Goal: Task Accomplishment & Management: Complete application form

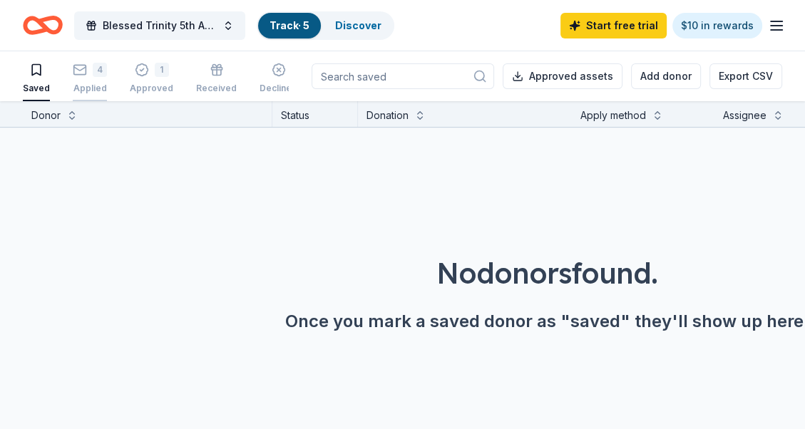
click at [86, 71] on div "4" at bounding box center [90, 70] width 34 height 14
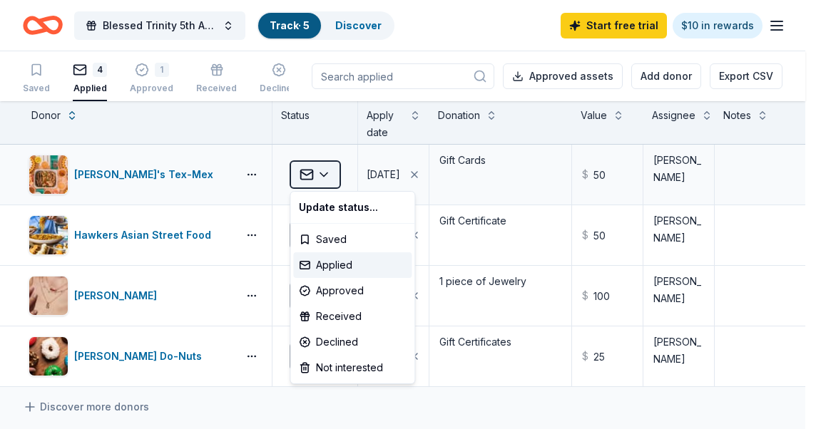
click at [322, 174] on html "Blessed Trinity 5th Anniversary Bingo Track · 5 Discover Start free trial $10 i…" at bounding box center [408, 214] width 816 height 429
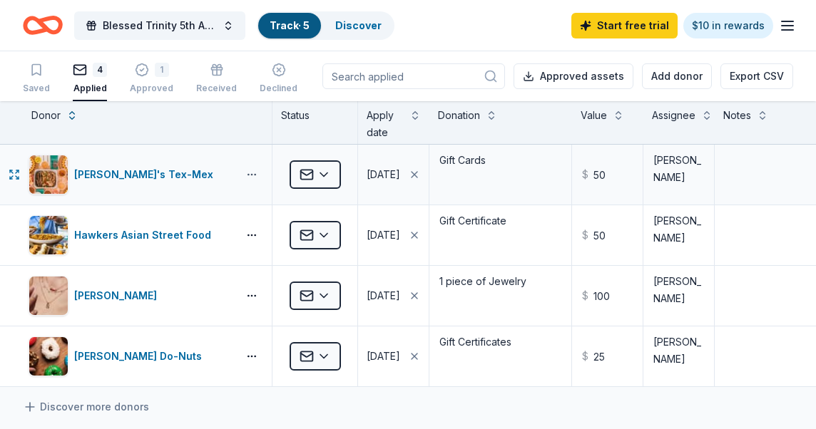
click at [252, 178] on button "button" at bounding box center [251, 174] width 29 height 11
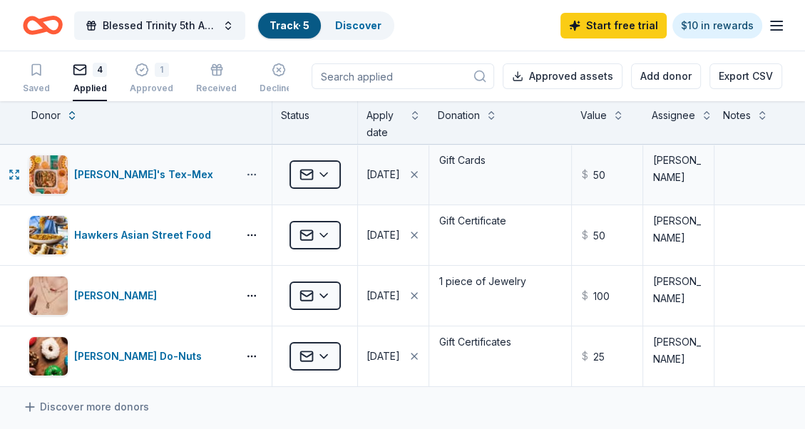
click at [259, 180] on div "[PERSON_NAME]'s Tex-Mex" at bounding box center [147, 175] width 249 height 60
drag, startPoint x: 242, startPoint y: 180, endPoint x: 218, endPoint y: 195, distance: 29.5
drag, startPoint x: 218, startPoint y: 195, endPoint x: 190, endPoint y: 174, distance: 34.5
click at [190, 174] on div "[PERSON_NAME]'s Tex-Mex" at bounding box center [130, 175] width 203 height 40
click at [289, 23] on link "Track · 6" at bounding box center [290, 25] width 41 height 12
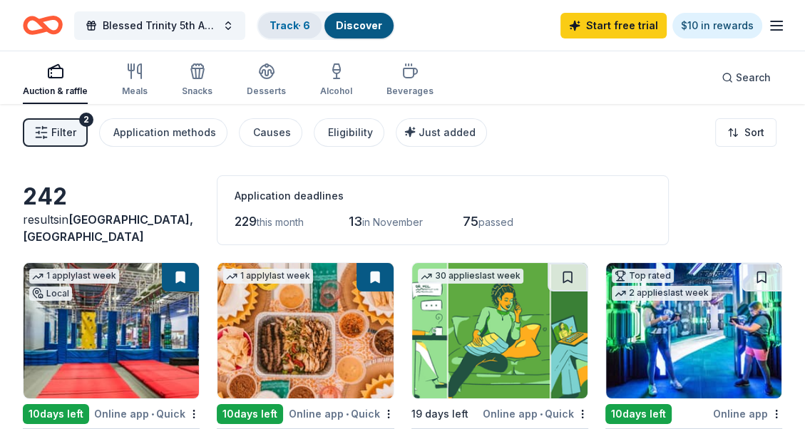
click at [295, 25] on link "Track · 6" at bounding box center [290, 25] width 41 height 12
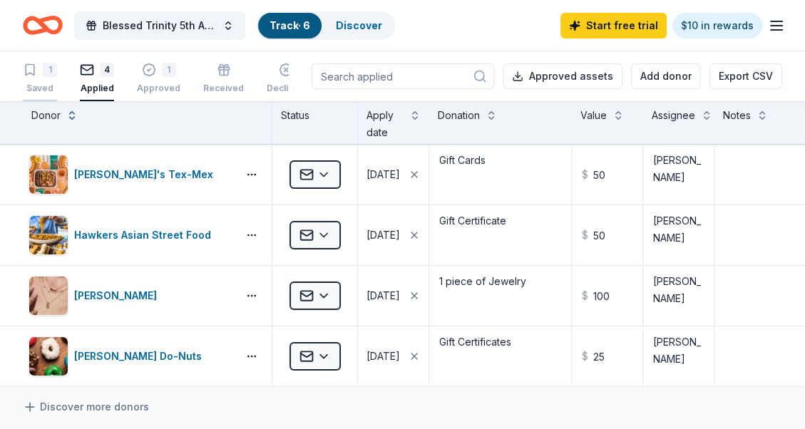
click at [34, 64] on icon "button" at bounding box center [30, 70] width 14 height 14
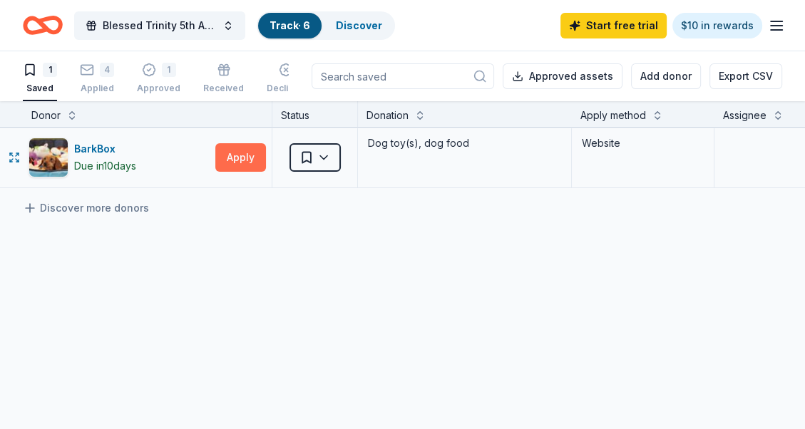
click at [242, 153] on button "Apply" at bounding box center [240, 157] width 51 height 29
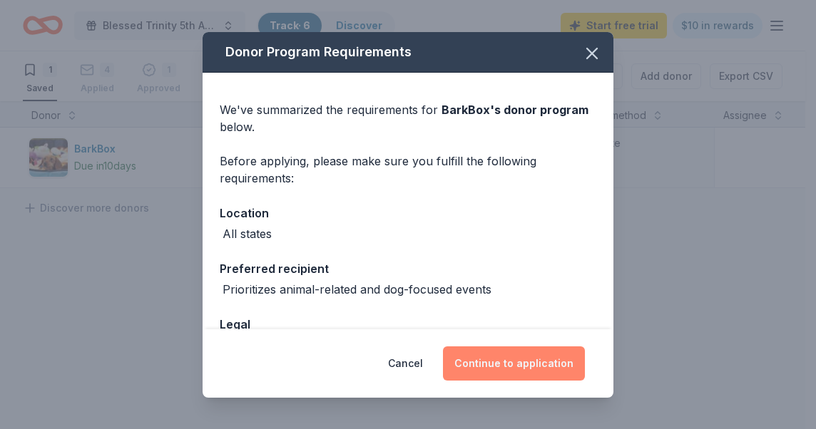
click at [526, 364] on button "Continue to application" at bounding box center [514, 364] width 142 height 34
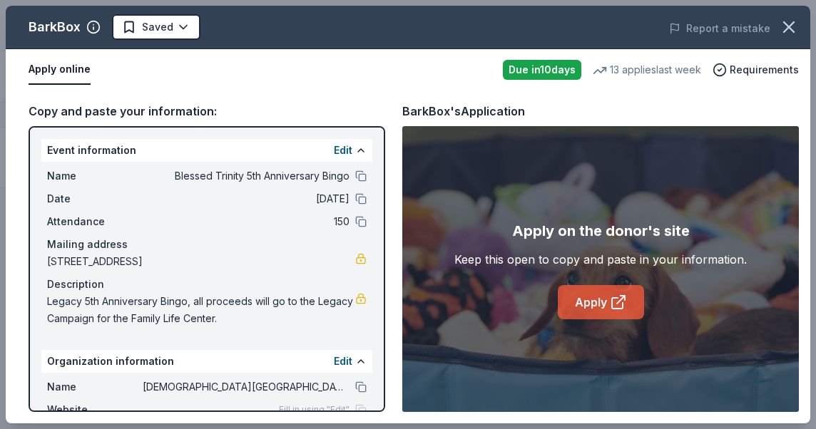
click at [599, 300] on link "Apply" at bounding box center [601, 302] width 86 height 34
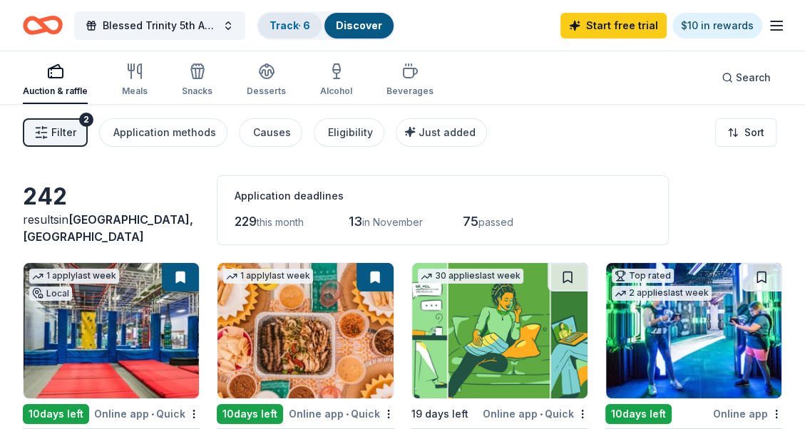
click at [288, 24] on link "Track · 6" at bounding box center [290, 25] width 41 height 12
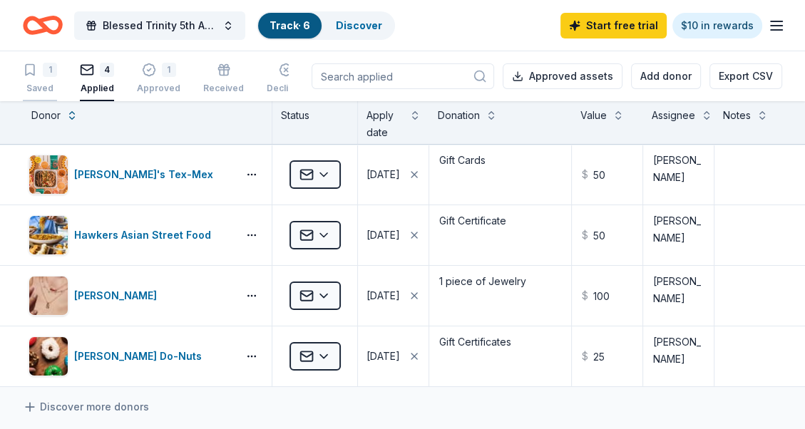
click at [39, 72] on div "1" at bounding box center [40, 70] width 34 height 14
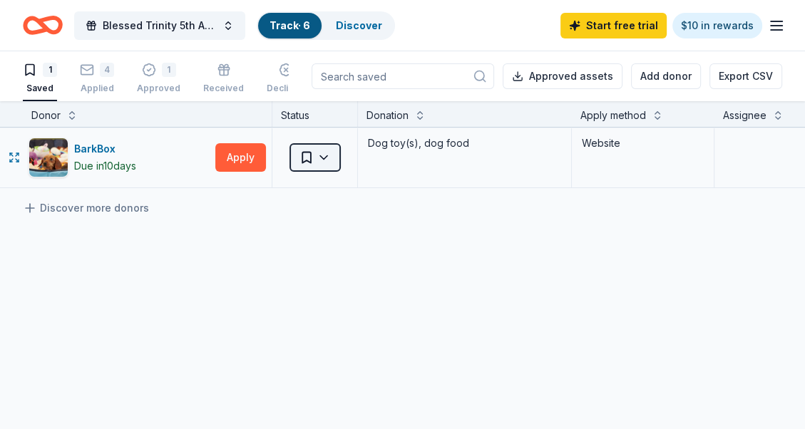
click at [325, 155] on html "Blessed Trinity 5th Anniversary Bingo Track · 6 Discover Start free trial $10 i…" at bounding box center [402, 214] width 805 height 429
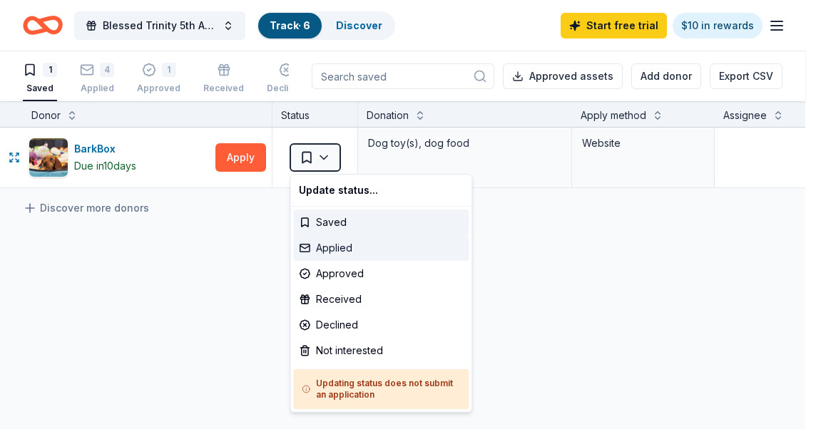
click at [340, 247] on div "Applied" at bounding box center [380, 248] width 175 height 26
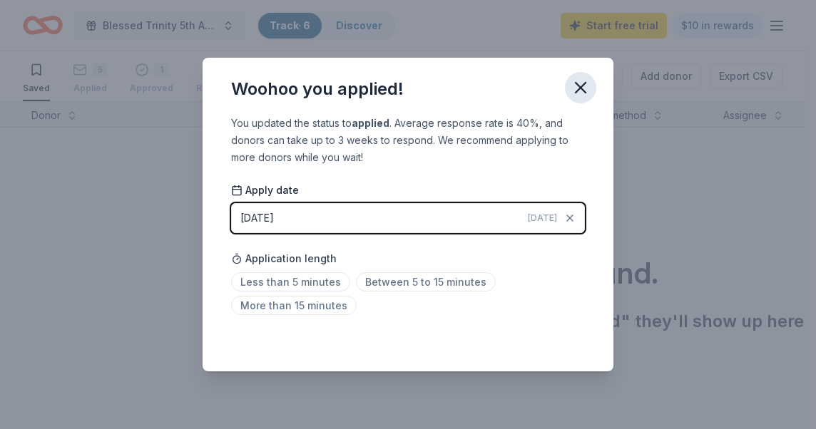
click at [582, 82] on icon "button" at bounding box center [581, 88] width 20 height 20
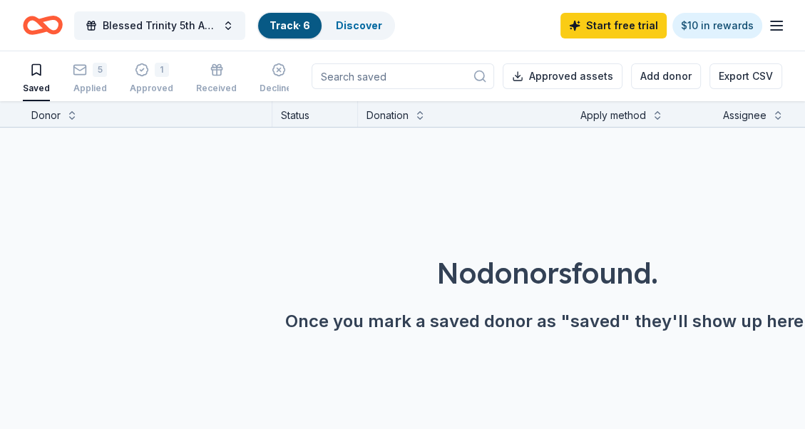
click at [287, 19] on link "Track · 6" at bounding box center [290, 25] width 41 height 12
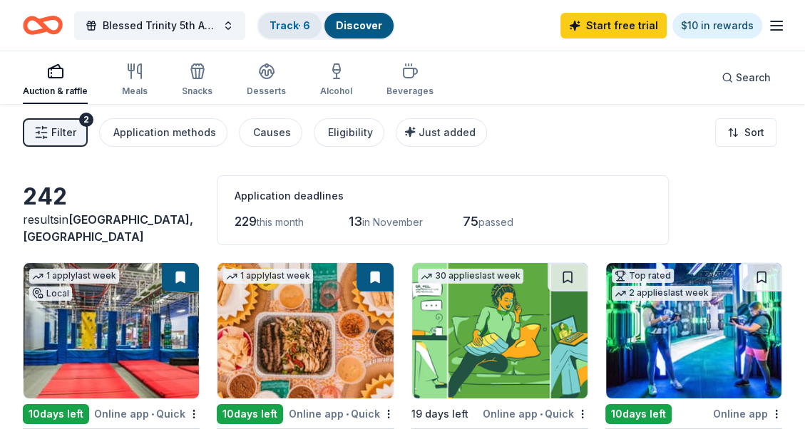
click at [299, 19] on link "Track · 6" at bounding box center [290, 25] width 41 height 12
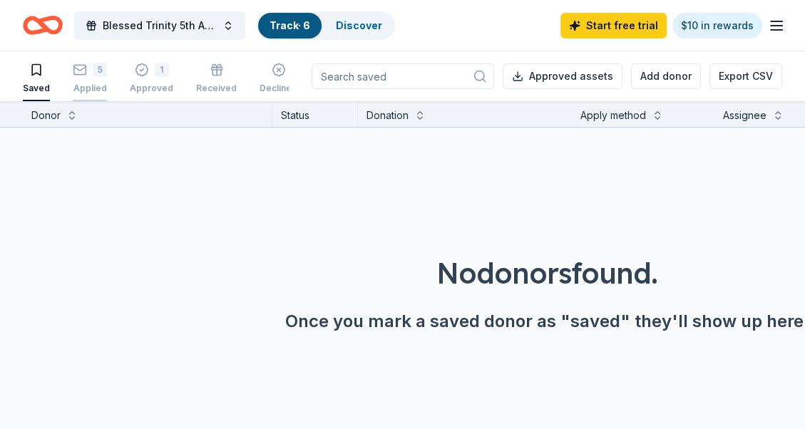
click at [84, 79] on div "5 Applied" at bounding box center [90, 78] width 34 height 31
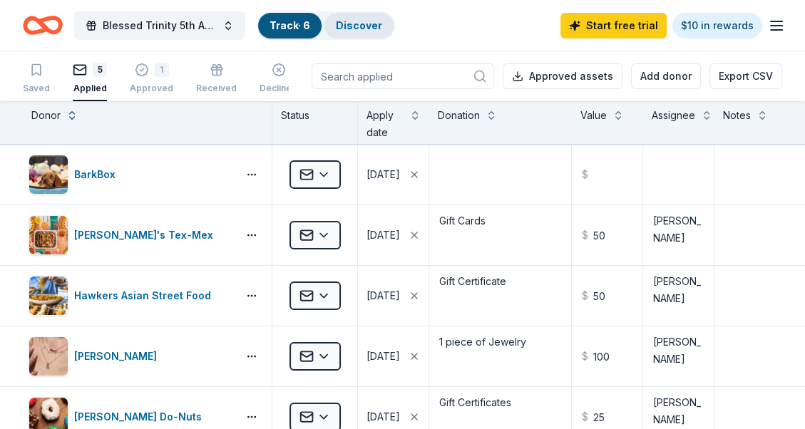
click at [368, 21] on link "Discover" at bounding box center [359, 25] width 46 height 12
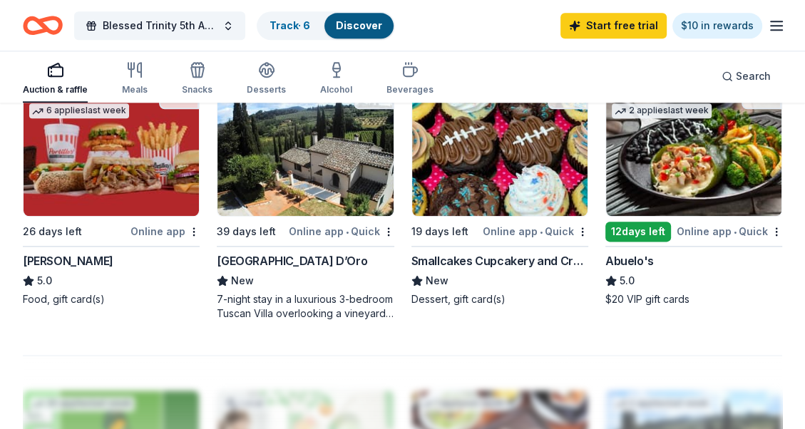
scroll to position [1212, 0]
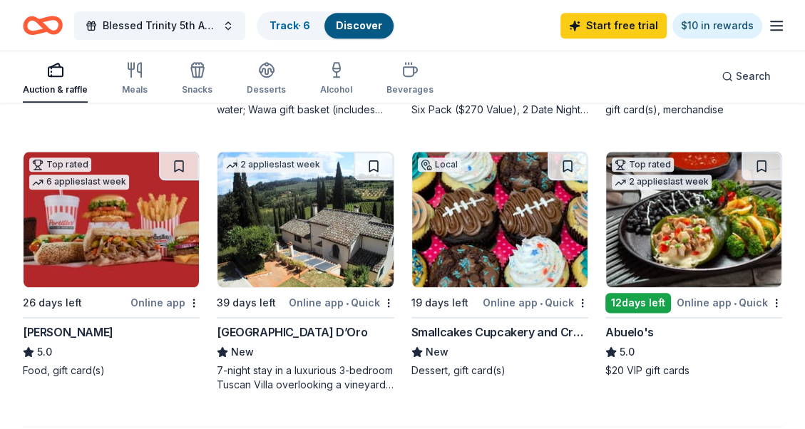
click at [709, 298] on div "Online app • Quick" at bounding box center [730, 303] width 106 height 18
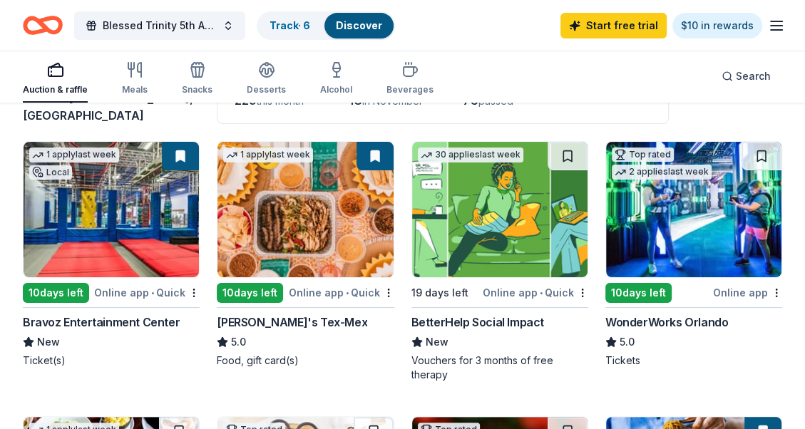
scroll to position [143, 0]
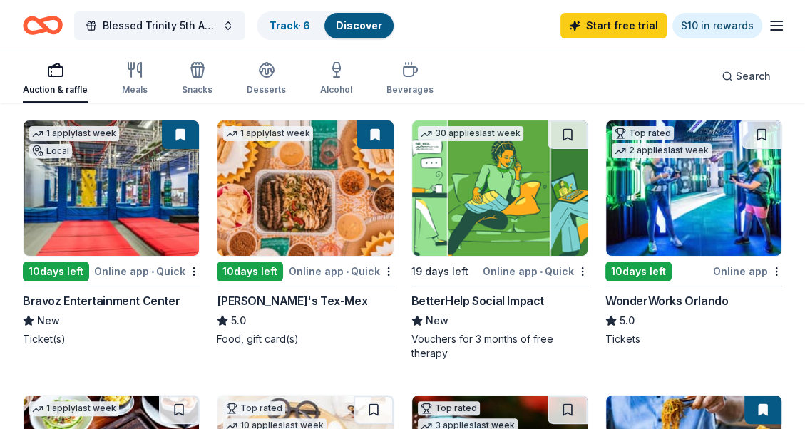
click at [742, 269] on div "Online app" at bounding box center [747, 271] width 69 height 18
click at [292, 23] on link "Track · 7" at bounding box center [290, 25] width 40 height 12
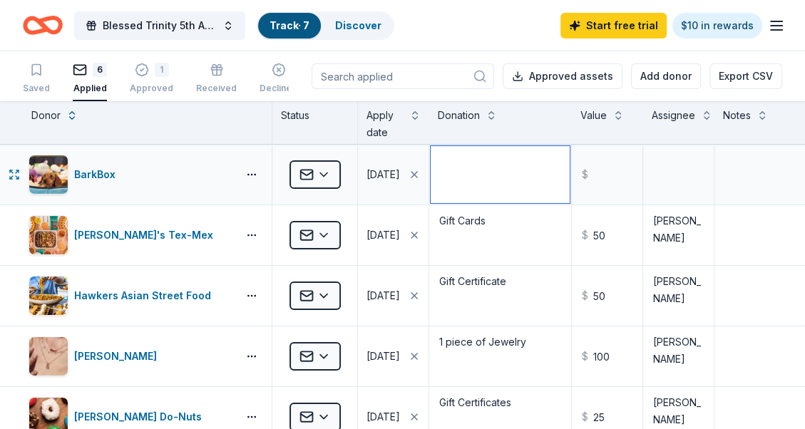
click at [453, 166] on textarea at bounding box center [500, 174] width 139 height 57
type textarea "Gift Cards"
click at [605, 170] on input "text" at bounding box center [607, 174] width 68 height 57
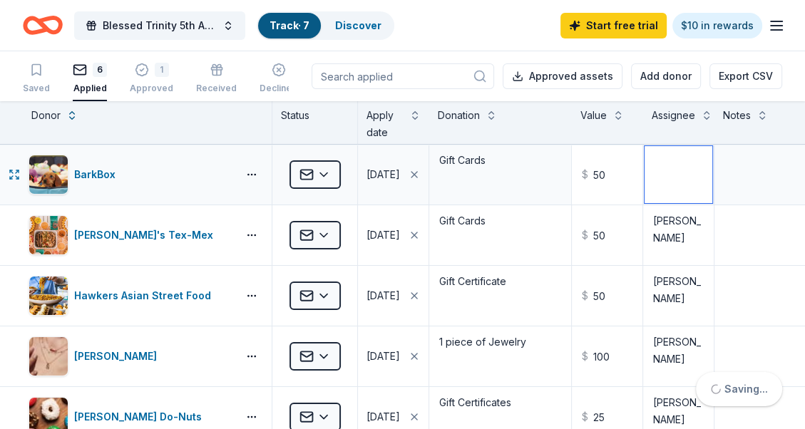
type input "50.00"
type textarea "Paul Nadeau"
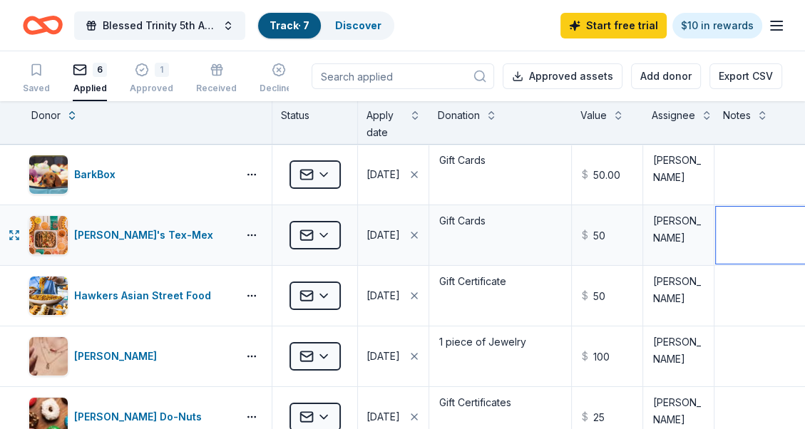
click at [725, 225] on textarea at bounding box center [786, 235] width 140 height 57
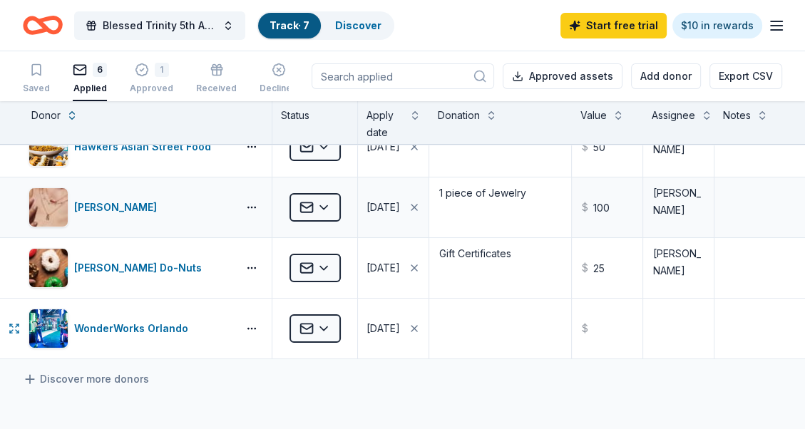
scroll to position [143, 0]
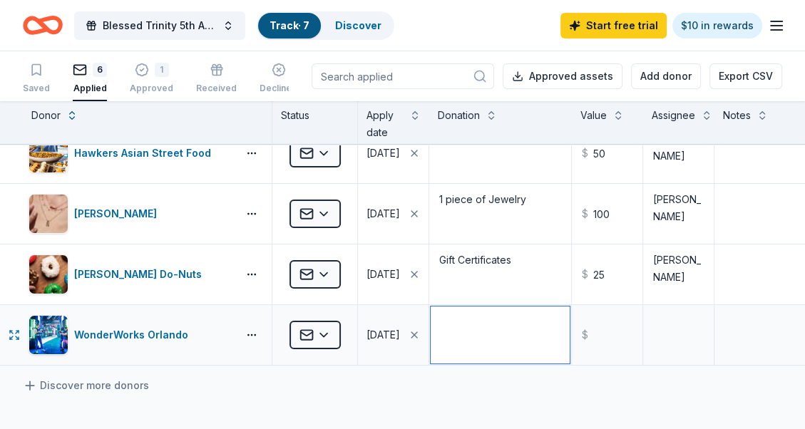
click at [469, 328] on textarea at bounding box center [500, 335] width 139 height 57
type textarea "4 tickets"
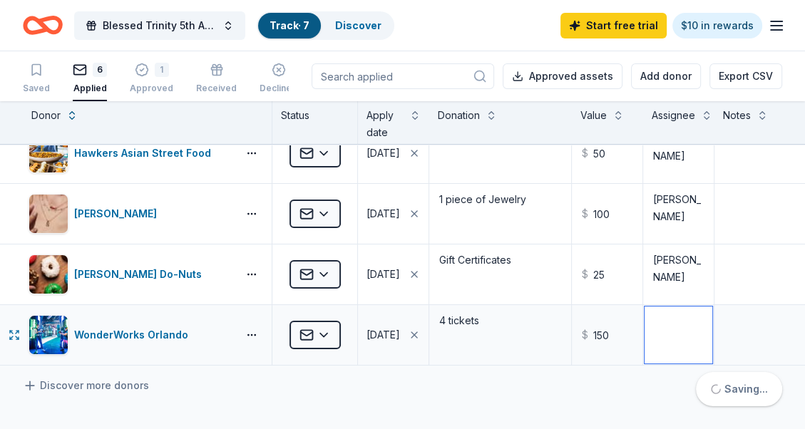
type input "150.00"
drag, startPoint x: 660, startPoint y: 334, endPoint x: 660, endPoint y: 327, distance: 7.2
click at [663, 332] on textarea at bounding box center [679, 335] width 68 height 57
type textarea "Paul Nadeau"
click at [88, 78] on div "6 Applied" at bounding box center [90, 78] width 34 height 31
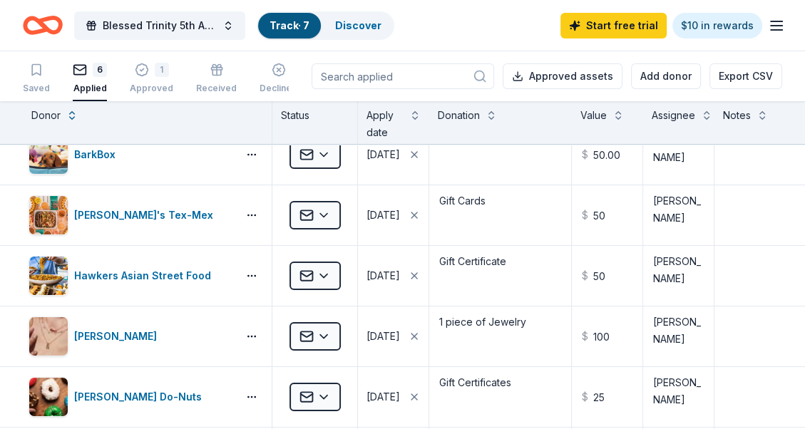
scroll to position [0, 0]
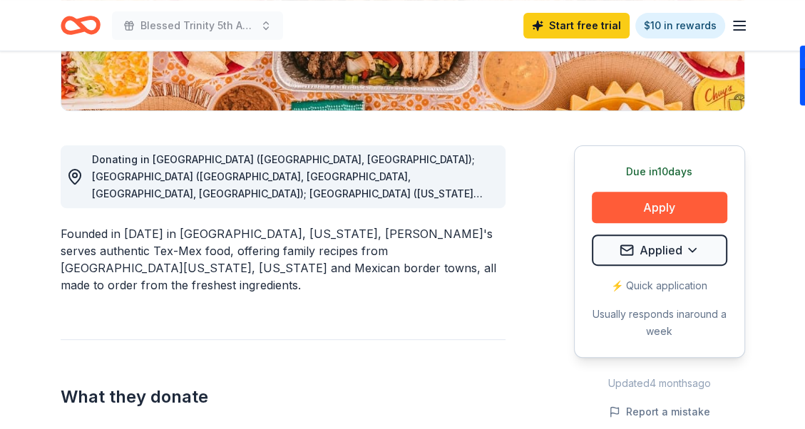
scroll to position [357, 0]
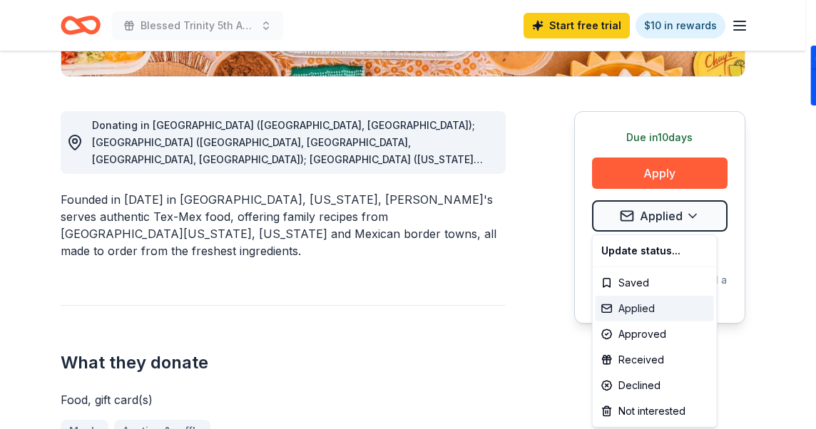
click at [633, 302] on div "Applied" at bounding box center [654, 309] width 118 height 26
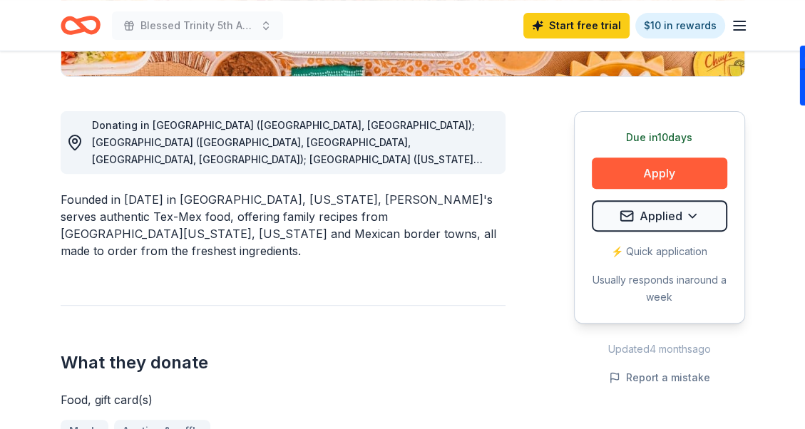
click at [524, 149] on div "Donating in AL (Birmingham, Huntsville); AR (Fayetteville, Little Rock, North L…" at bounding box center [403, 334] width 685 height 515
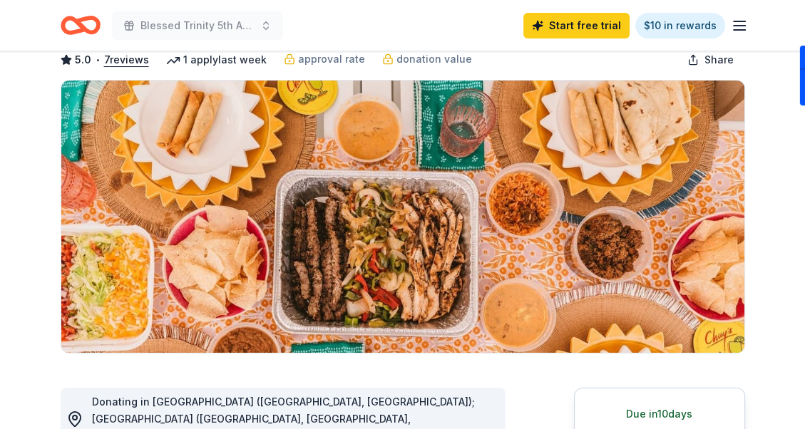
scroll to position [0, 0]
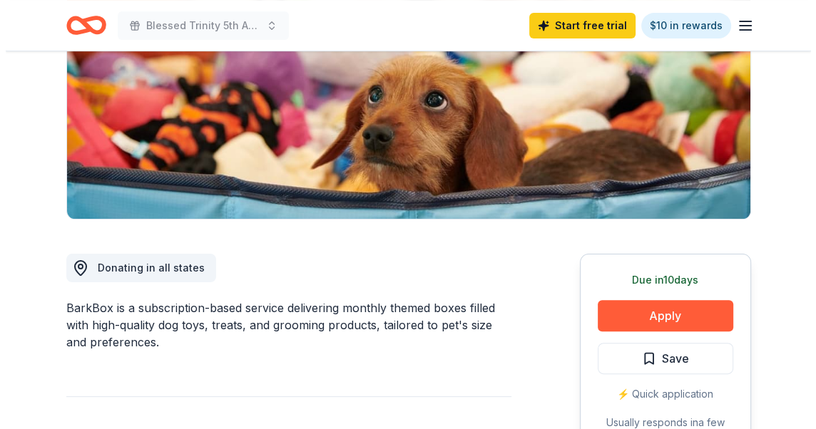
scroll to position [285, 0]
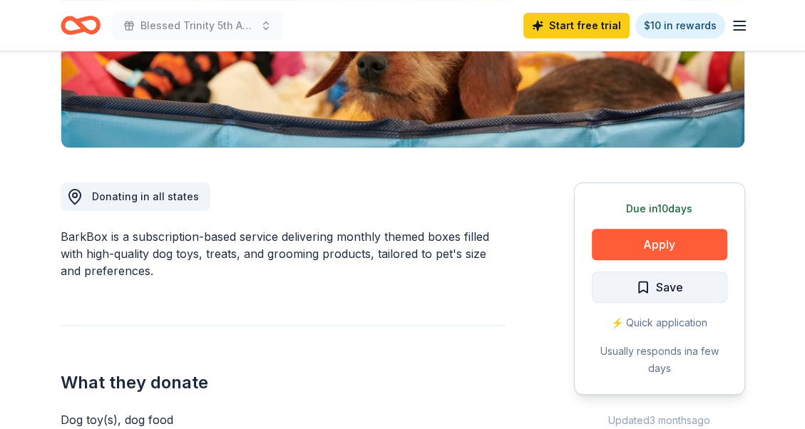
click at [638, 287] on span "Save" at bounding box center [659, 287] width 47 height 19
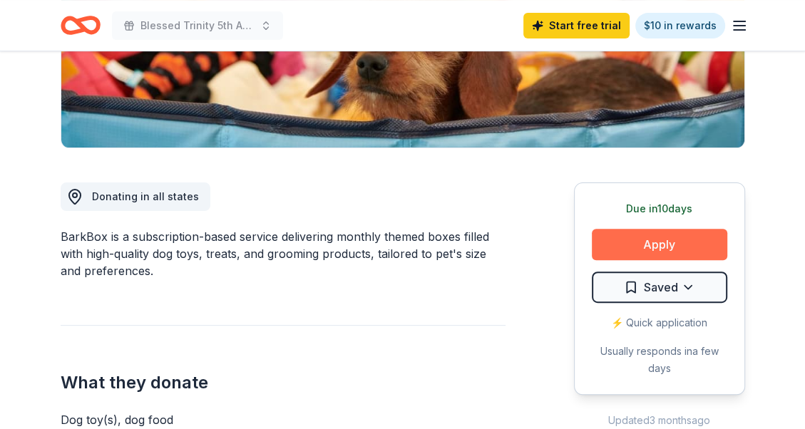
click at [635, 241] on button "Apply" at bounding box center [659, 244] width 135 height 31
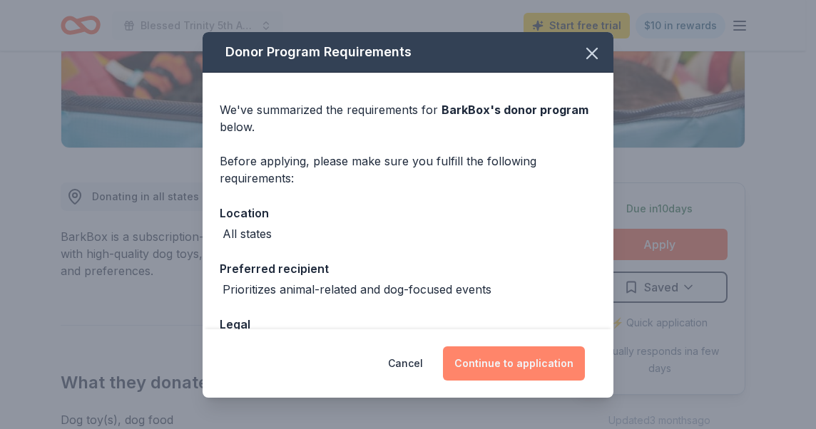
click at [521, 358] on button "Continue to application" at bounding box center [514, 364] width 142 height 34
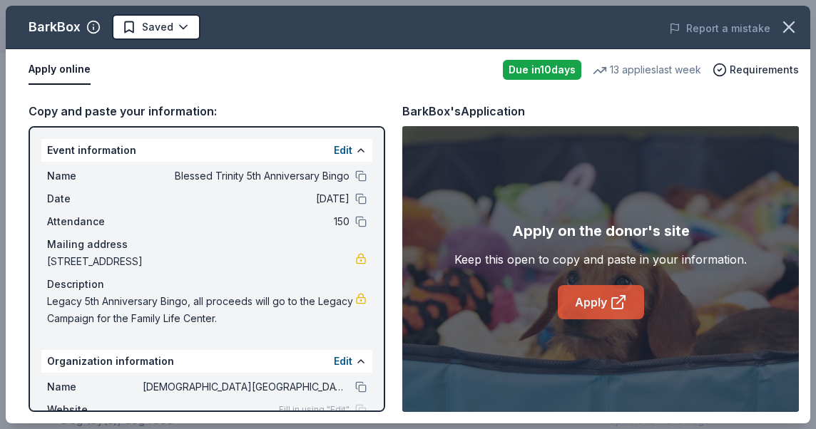
click at [597, 298] on link "Apply" at bounding box center [601, 302] width 86 height 34
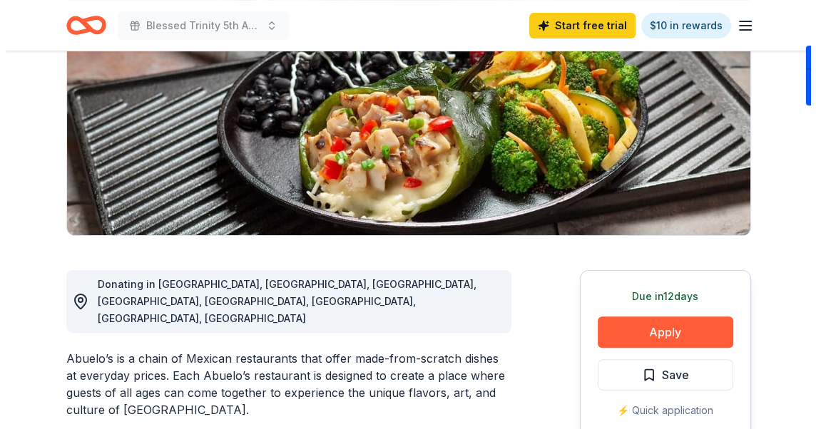
scroll to position [214, 0]
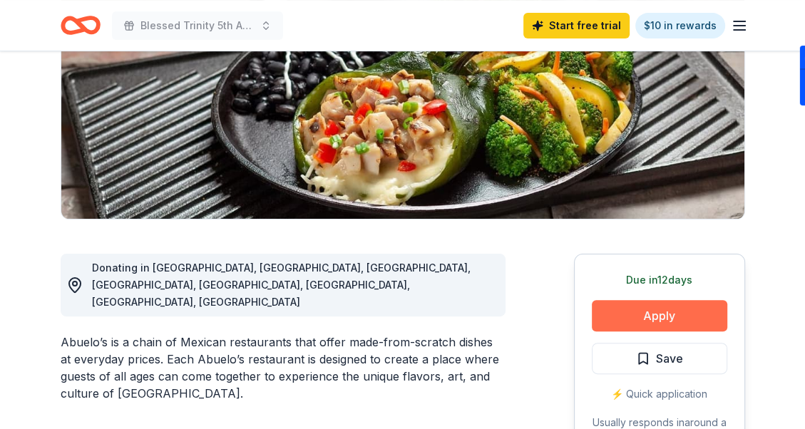
click at [641, 317] on button "Apply" at bounding box center [659, 315] width 135 height 31
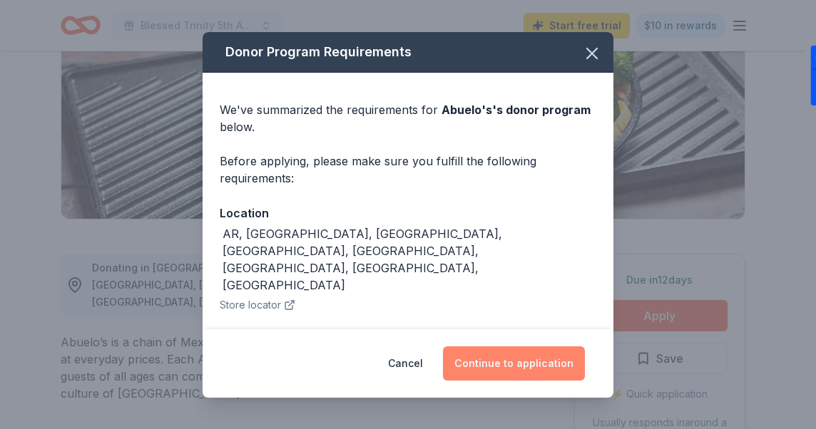
click at [509, 359] on button "Continue to application" at bounding box center [514, 364] width 142 height 34
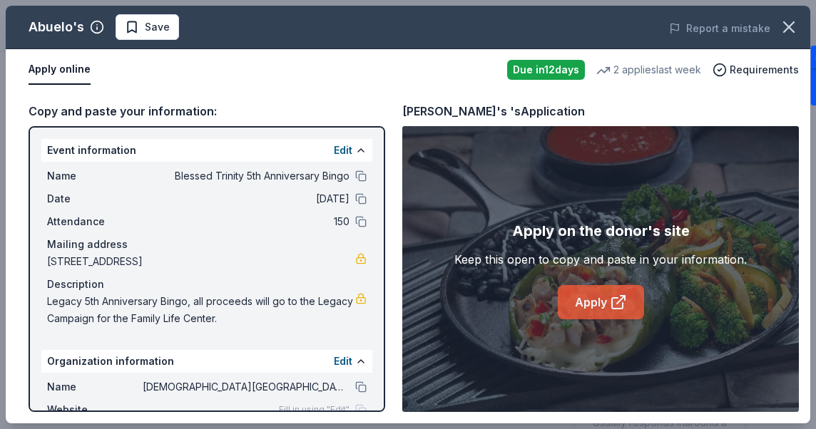
click at [585, 301] on link "Apply" at bounding box center [601, 302] width 86 height 34
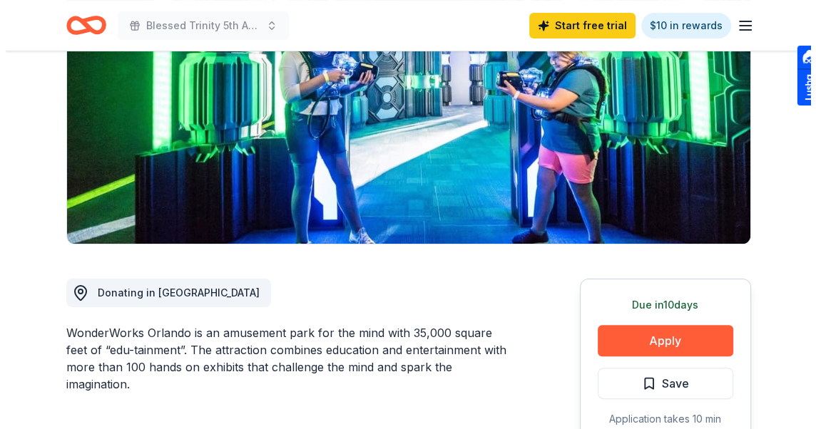
scroll to position [285, 0]
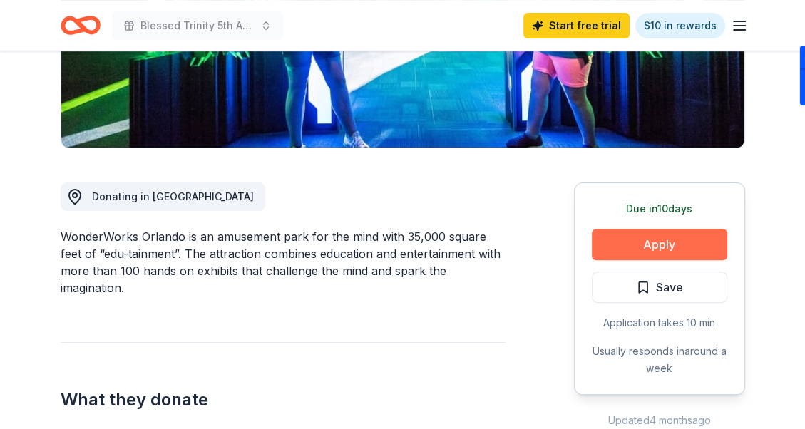
click at [636, 240] on button "Apply" at bounding box center [659, 244] width 135 height 31
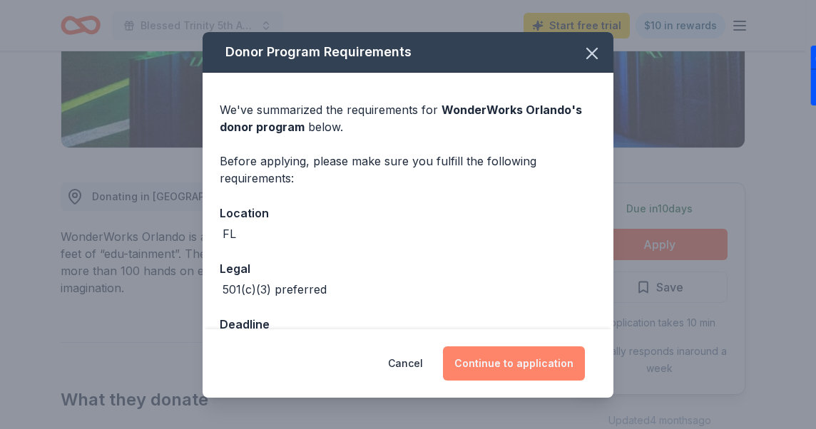
click at [527, 362] on button "Continue to application" at bounding box center [514, 364] width 142 height 34
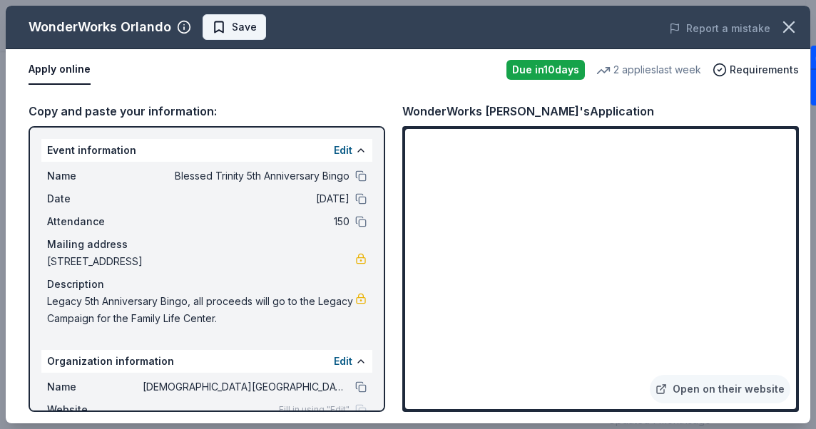
click at [228, 25] on span "Save" at bounding box center [234, 27] width 45 height 17
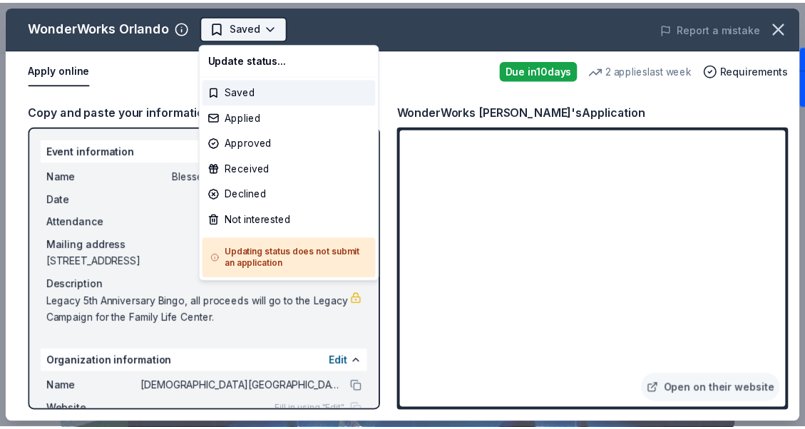
scroll to position [0, 0]
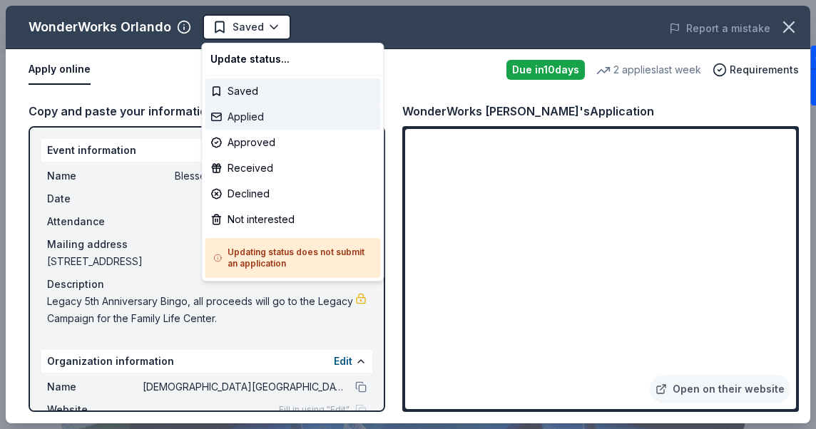
click at [254, 117] on div "Applied" at bounding box center [292, 117] width 175 height 26
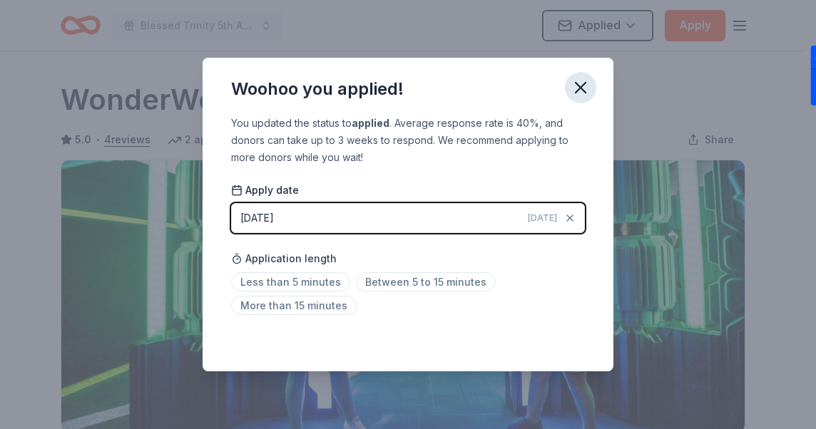
click at [577, 84] on icon "button" at bounding box center [581, 88] width 10 height 10
